Goal: Information Seeking & Learning: Learn about a topic

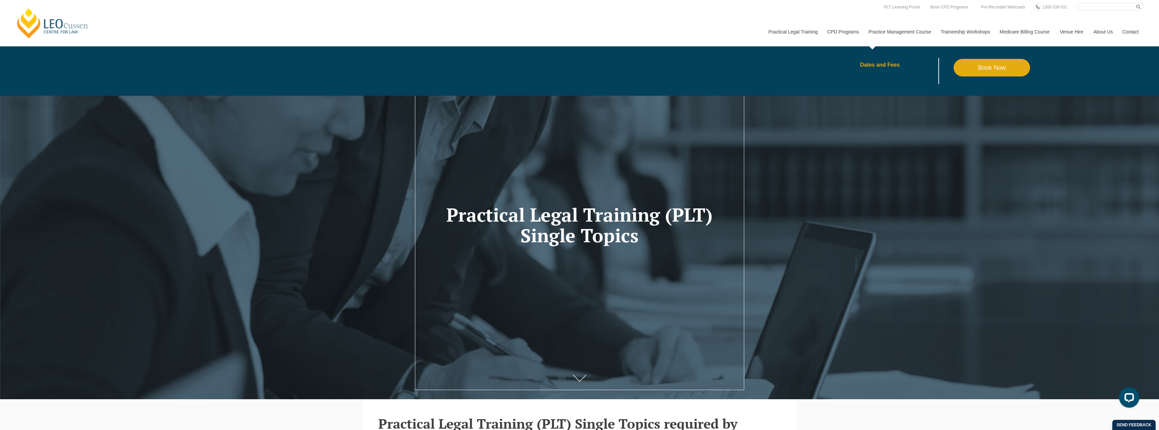
click at [874, 65] on link "Dates and Fees" at bounding box center [907, 64] width 94 height 5
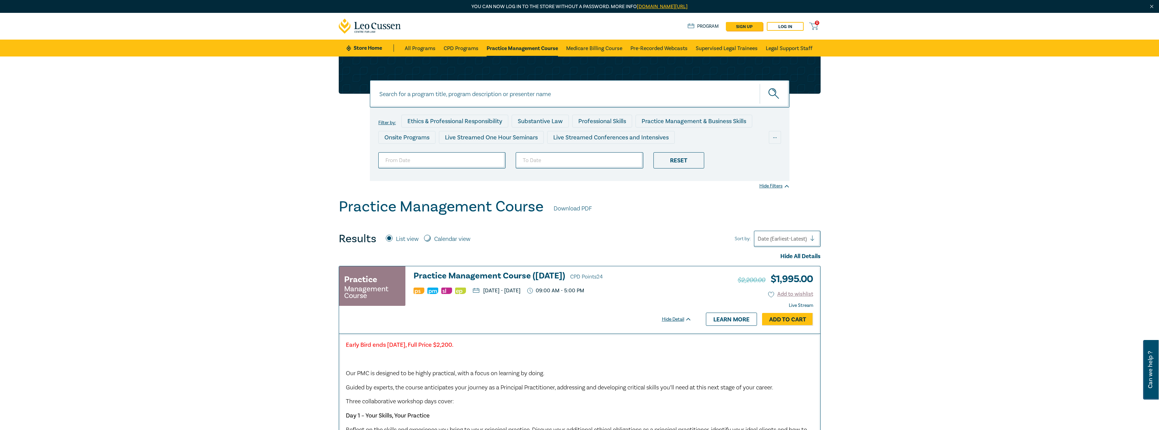
drag, startPoint x: 621, startPoint y: 291, endPoint x: 485, endPoint y: 291, distance: 136.4
click at [485, 291] on ul "[DATE] - [DATE] 09:00 AM - 5:00 PM" at bounding box center [553, 290] width 278 height 7
copy p "[DATE] - [DATE]"
